Goal: Transaction & Acquisition: Purchase product/service

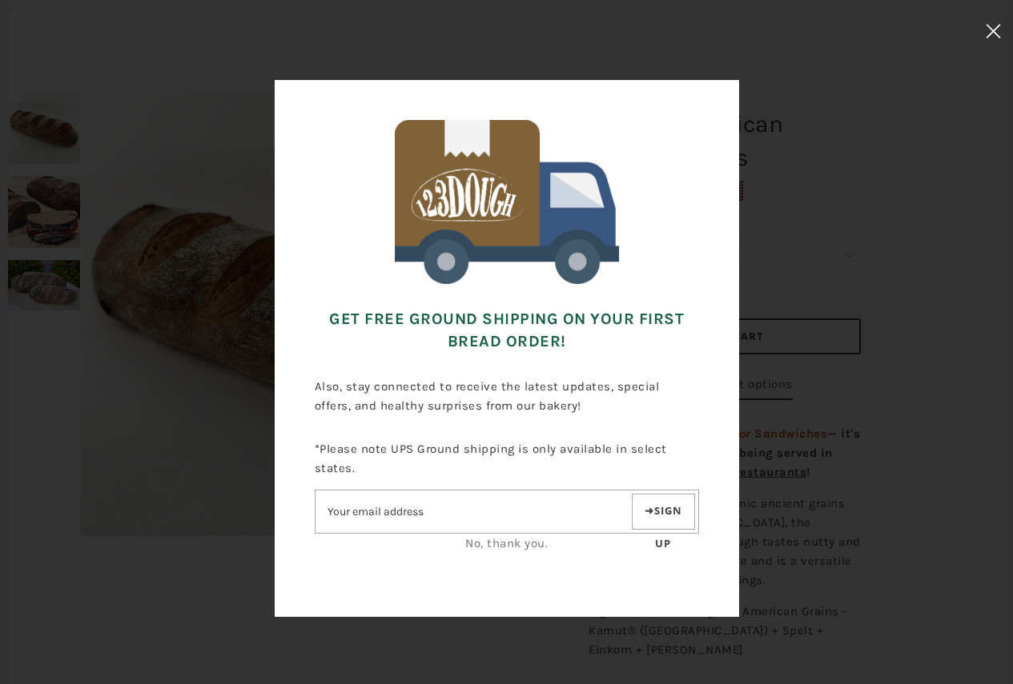
click at [994, 27] on icon at bounding box center [992, 31] width 15 height 14
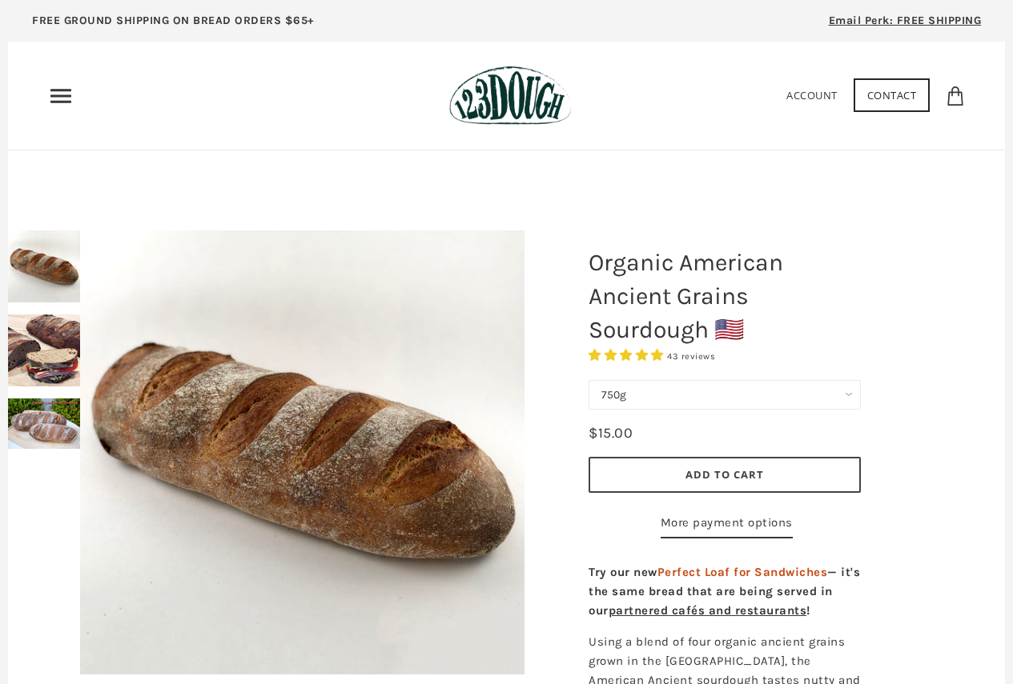
click at [511, 100] on img at bounding box center [510, 96] width 122 height 60
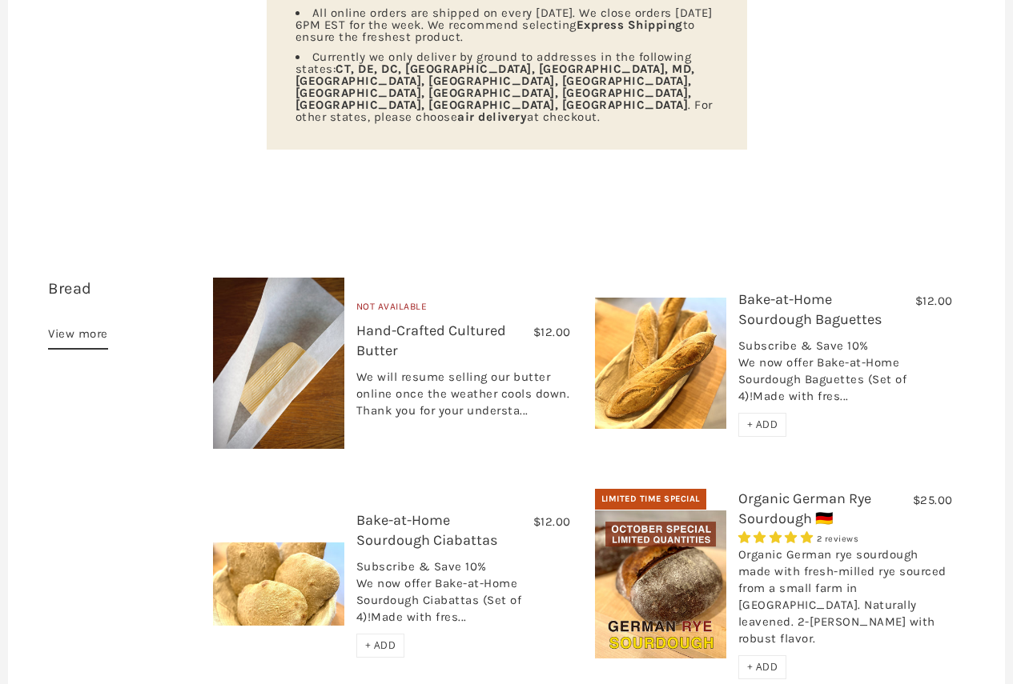
scroll to position [353, 0]
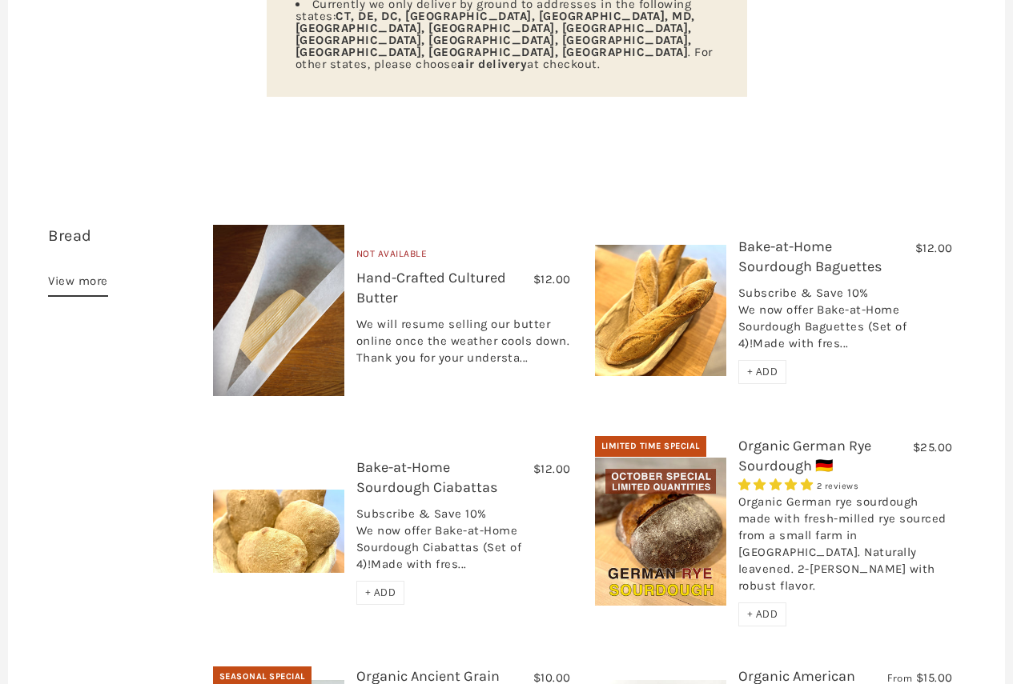
click at [74, 271] on link "View more" at bounding box center [78, 284] width 60 height 26
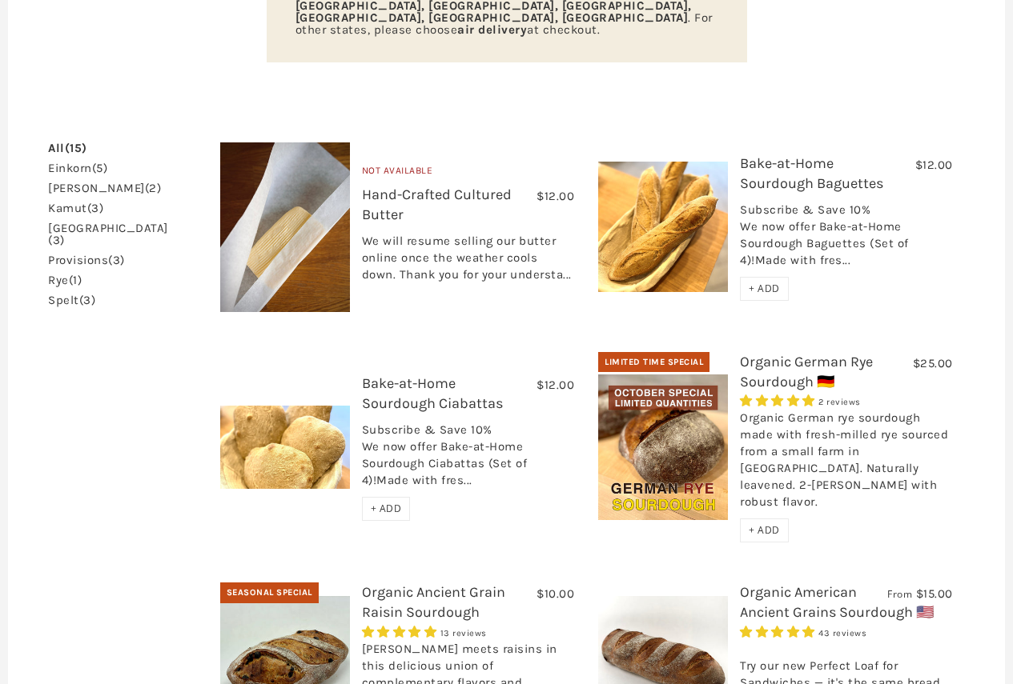
scroll to position [455, 0]
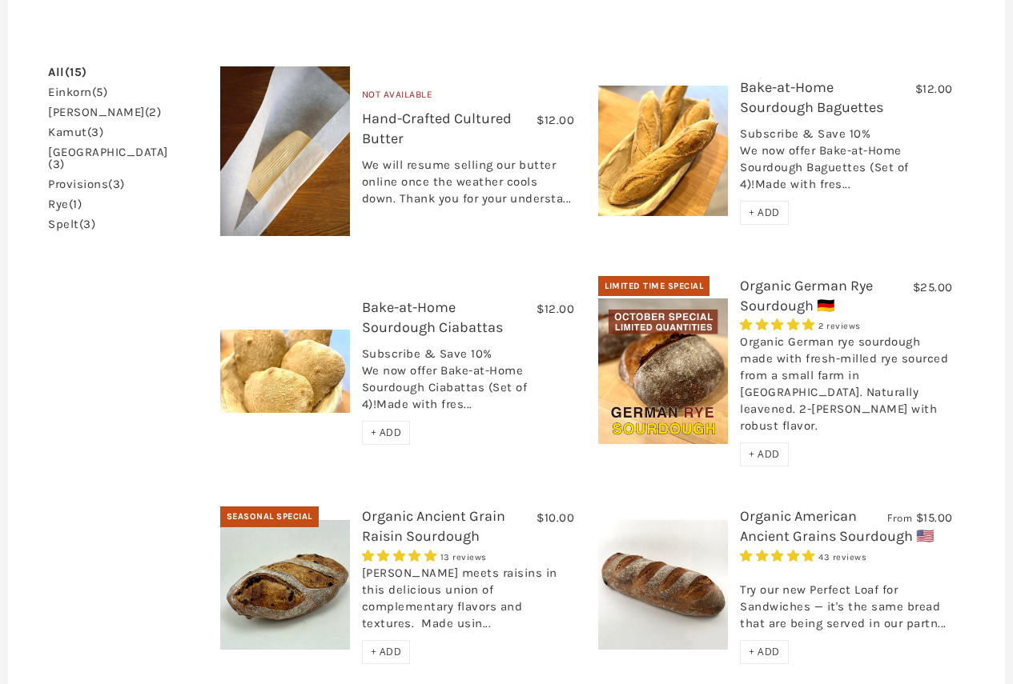
click at [58, 199] on link "rye (1)" at bounding box center [65, 205] width 34 height 12
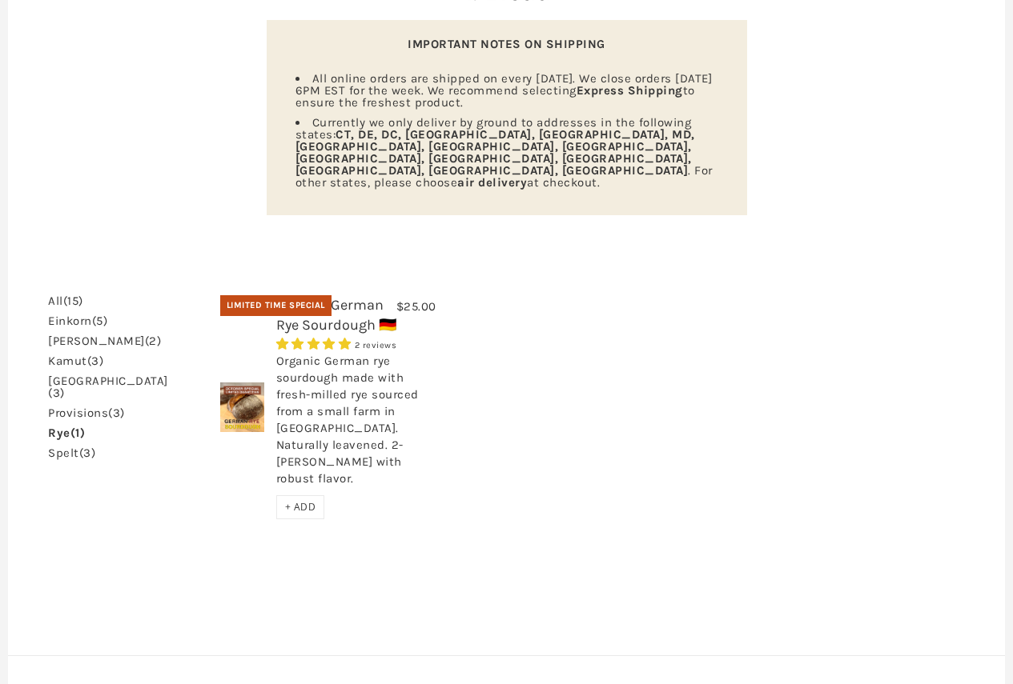
scroll to position [246, 0]
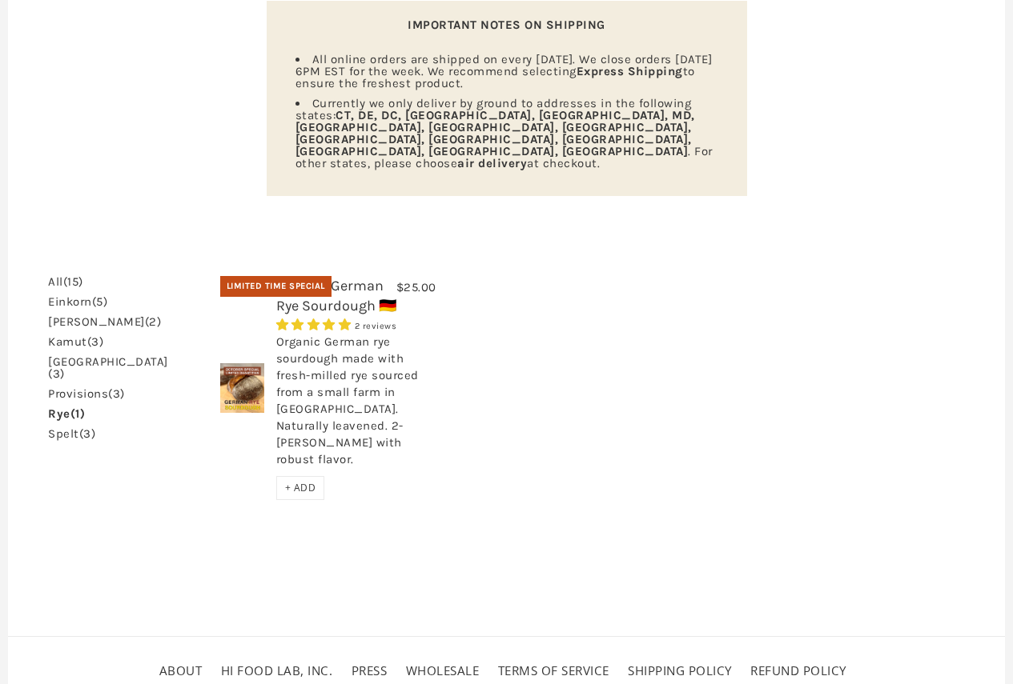
click at [288, 481] on span "+ ADD" at bounding box center [300, 488] width 31 height 14
click at [78, 296] on link "einkorn (5)" at bounding box center [77, 302] width 59 height 12
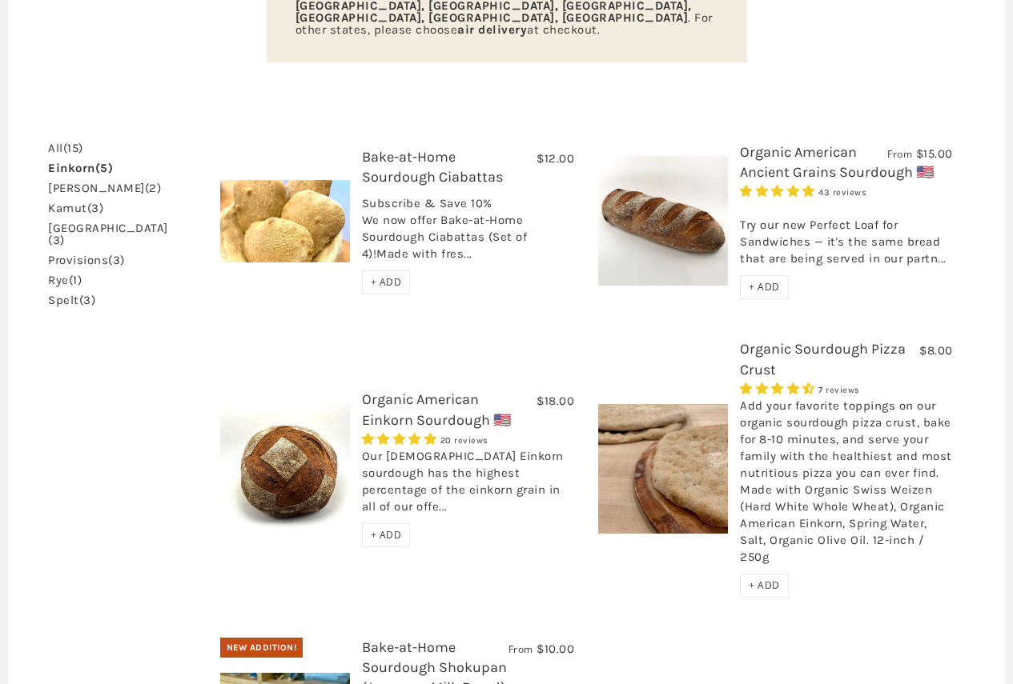
scroll to position [378, 0]
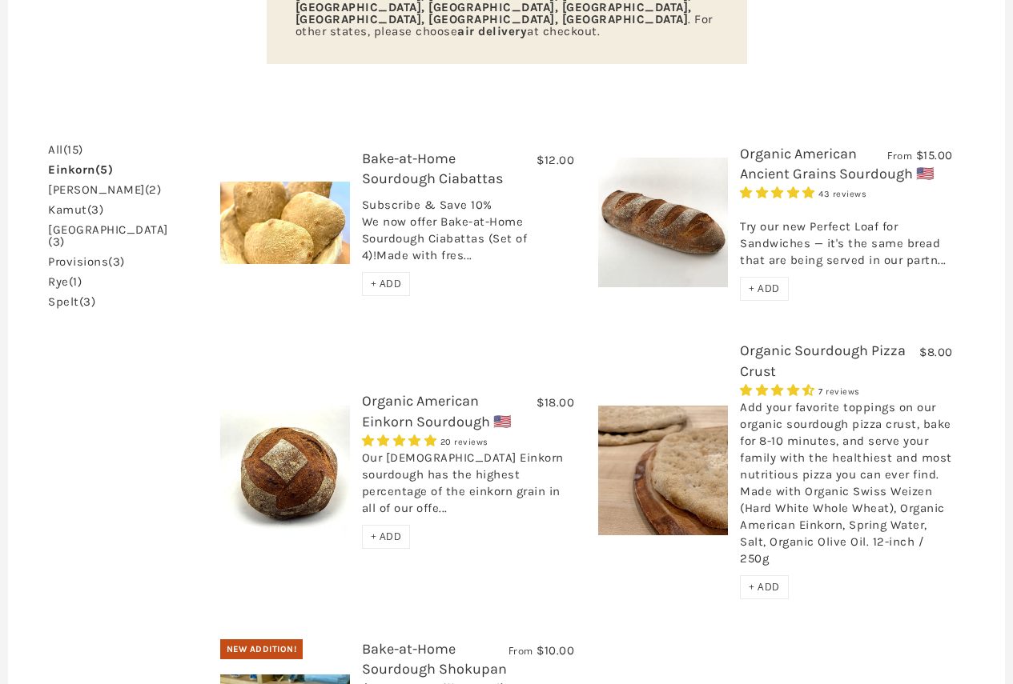
click at [842, 227] on div "Try our new Perfect Loaf for Sandwiches — it's the same bread that are being se…" at bounding box center [846, 239] width 213 height 75
click at [872, 145] on link "Organic American Ancient Grains Sourdough 🇺🇸" at bounding box center [837, 164] width 194 height 38
click at [460, 392] on link "Organic American Einkorn Sourdough 🇺🇸" at bounding box center [436, 411] width 149 height 38
click at [77, 204] on link "kamut (3)" at bounding box center [75, 210] width 55 height 12
click at [76, 164] on link "einkorn (5)" at bounding box center [80, 170] width 65 height 12
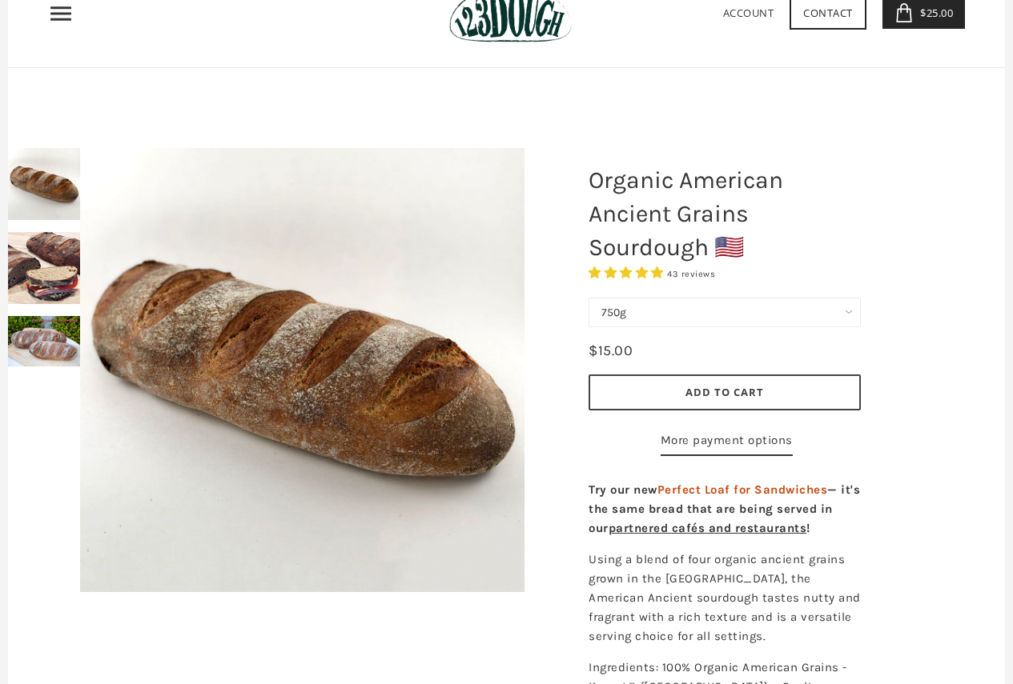
scroll to position [75, 0]
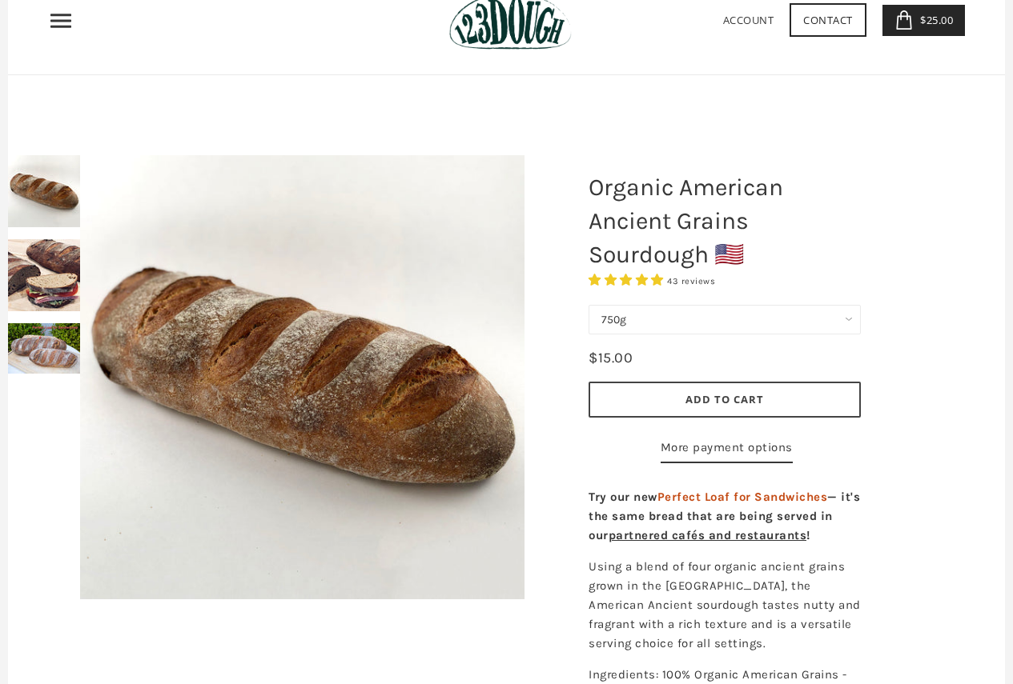
click at [728, 395] on span "Add to Cart" at bounding box center [724, 399] width 78 height 14
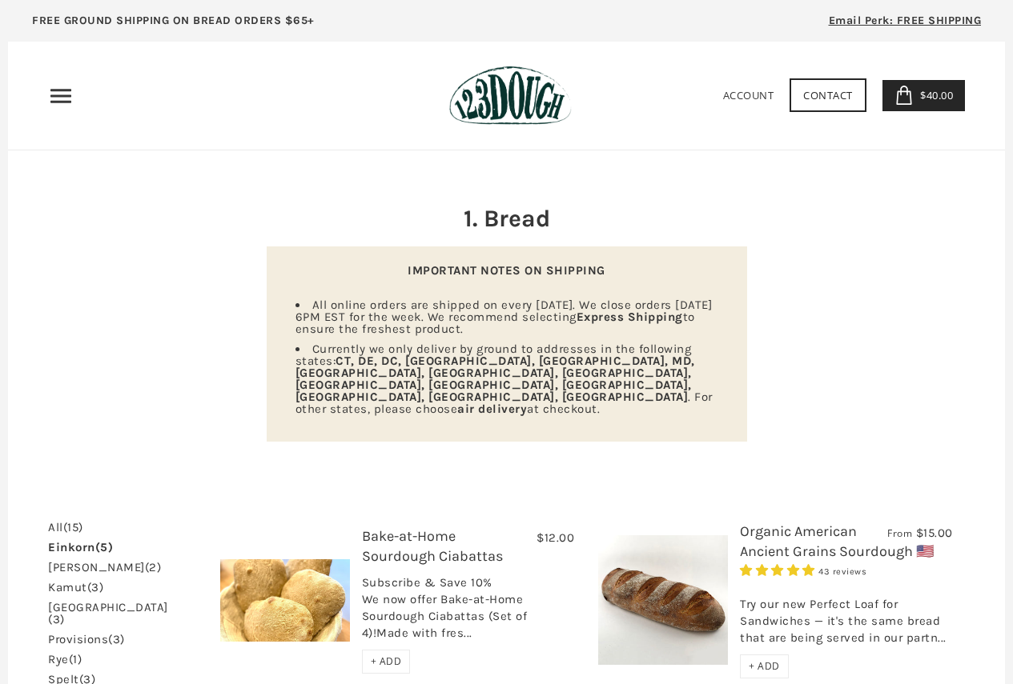
click at [71, 520] on span "(15)" at bounding box center [73, 527] width 20 height 14
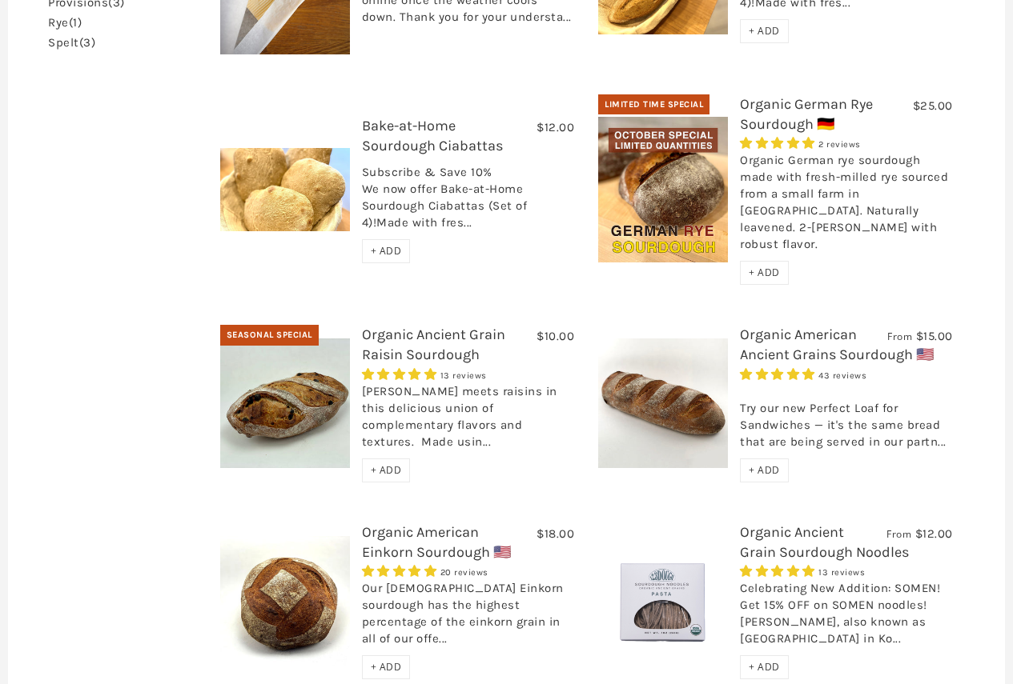
scroll to position [583, 0]
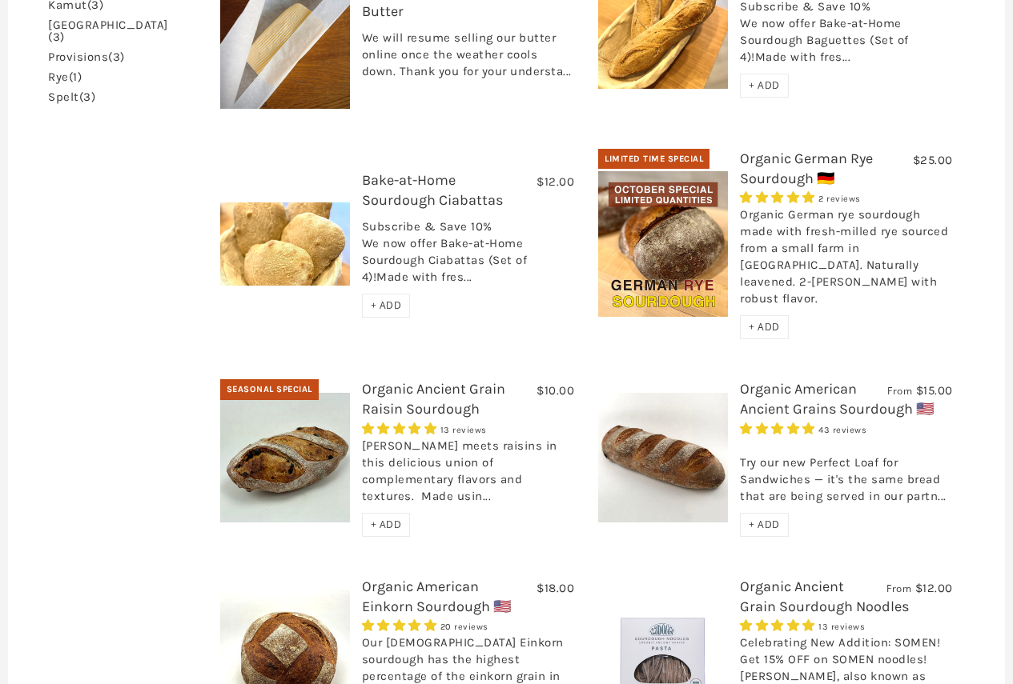
click at [389, 380] on link "Organic Ancient Grain Raisin Sourdough" at bounding box center [433, 399] width 143 height 38
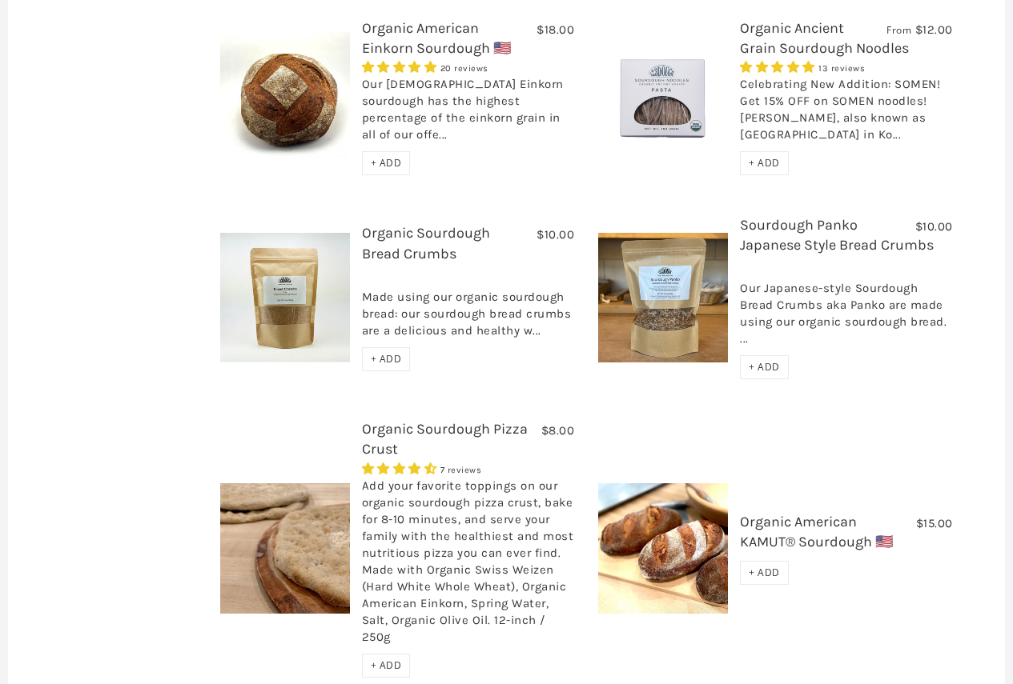
scroll to position [1123, 0]
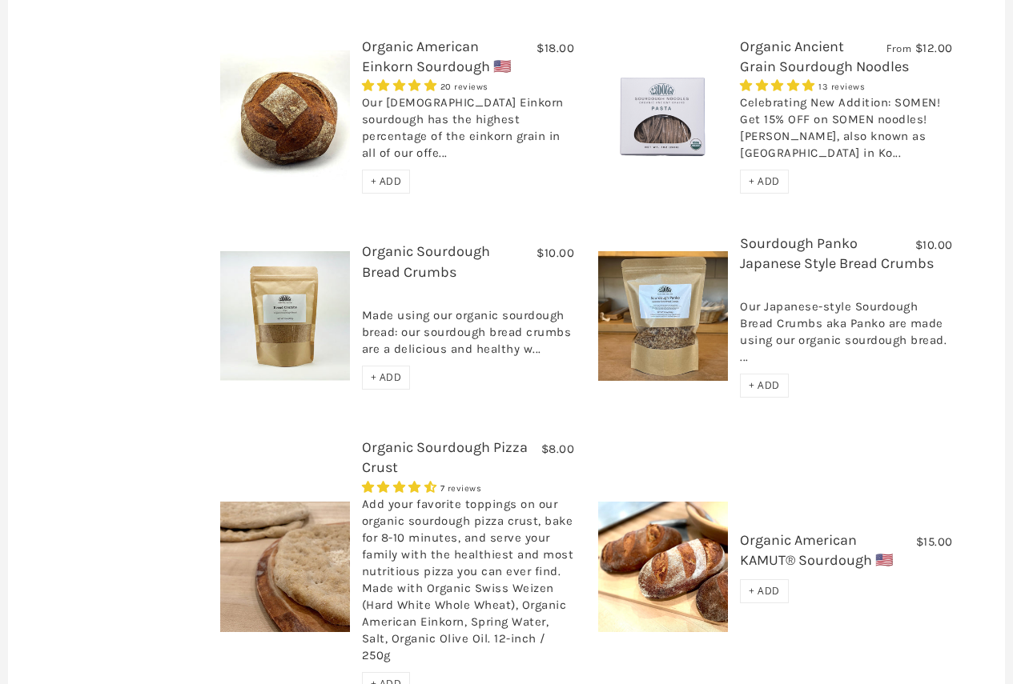
click at [773, 531] on link "Organic American KAMUT® Sourdough 🇺🇸" at bounding box center [816, 550] width 153 height 38
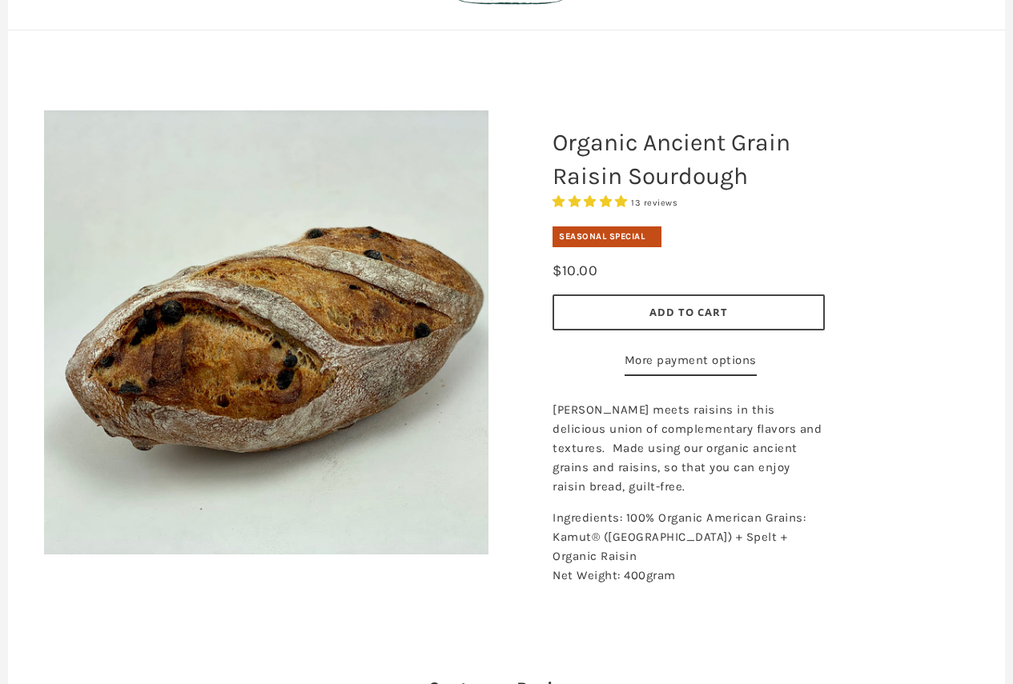
scroll to position [32, 0]
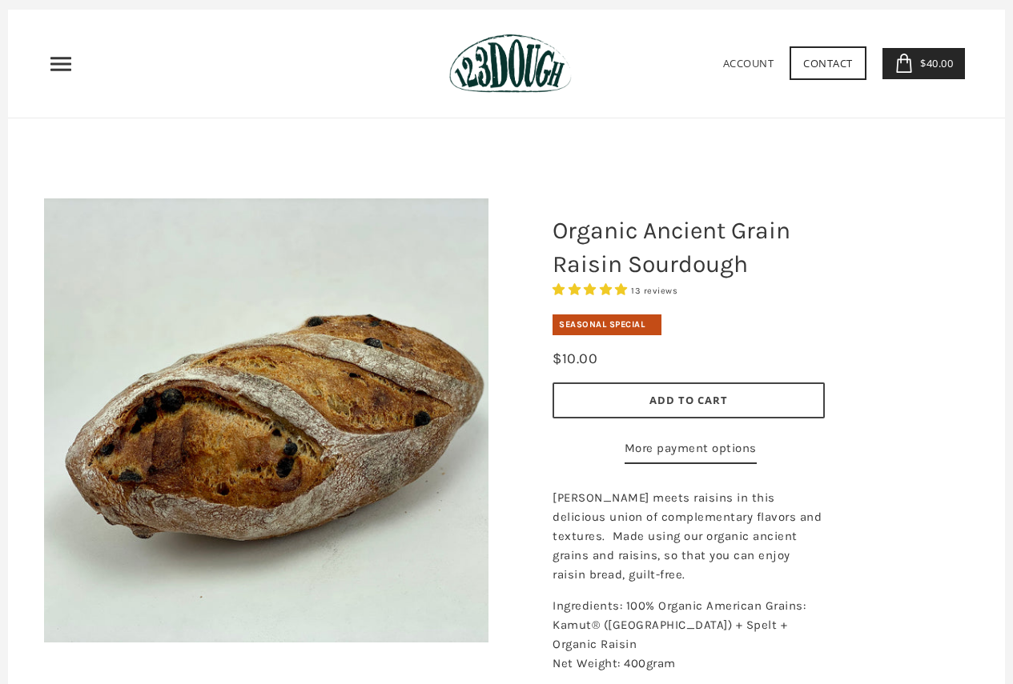
click at [688, 395] on span "Add to Cart" at bounding box center [688, 400] width 78 height 14
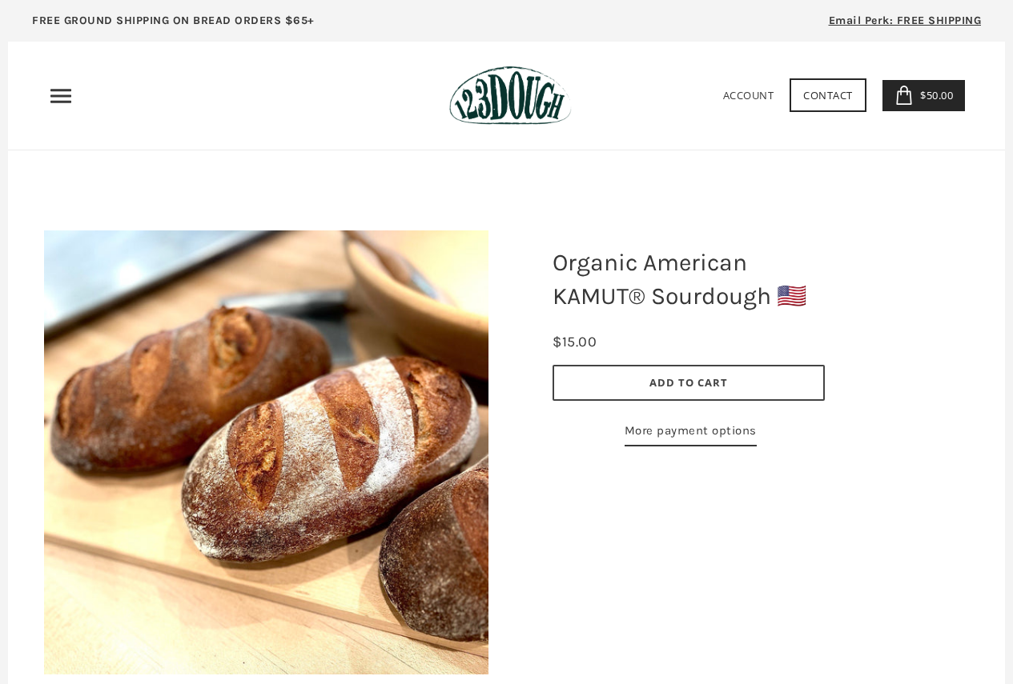
click at [949, 94] on span "$50.00" at bounding box center [934, 95] width 37 height 14
